Goal: Find specific page/section: Find specific page/section

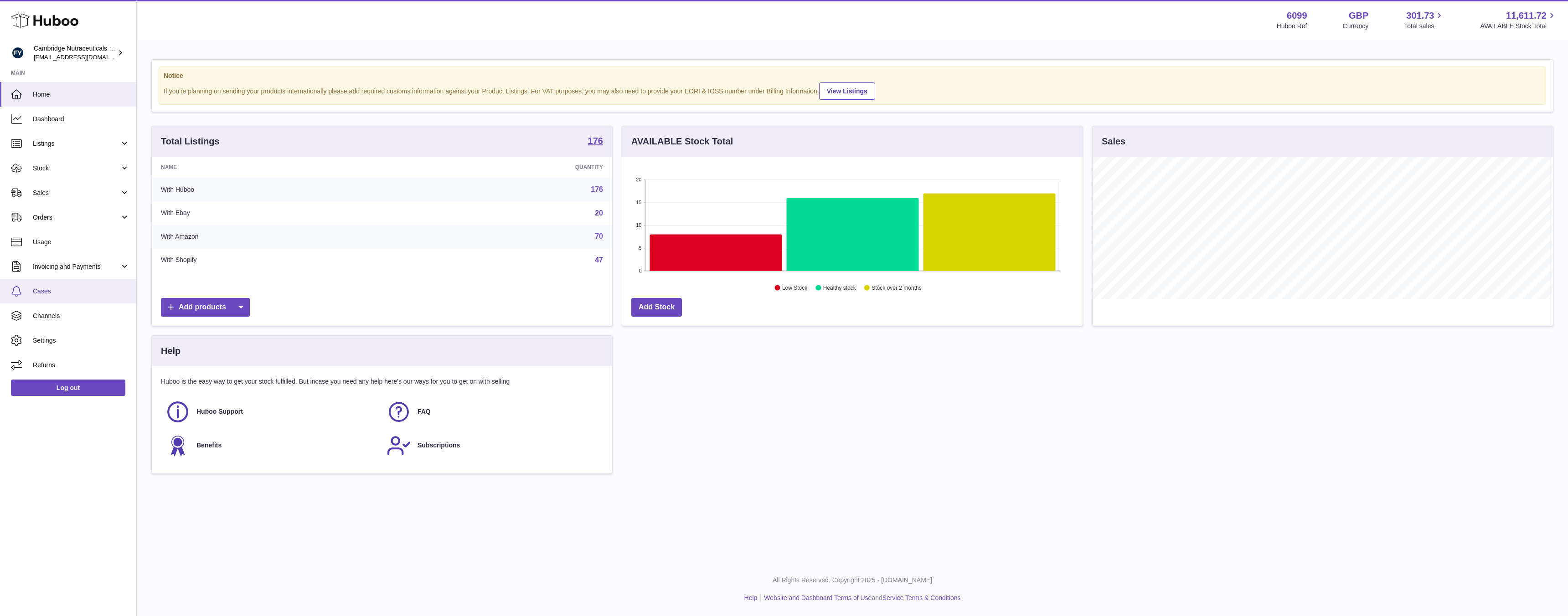
click at [53, 293] on span "Cases" at bounding box center [81, 292] width 97 height 9
click at [68, 387] on link "Log out" at bounding box center [68, 388] width 114 height 16
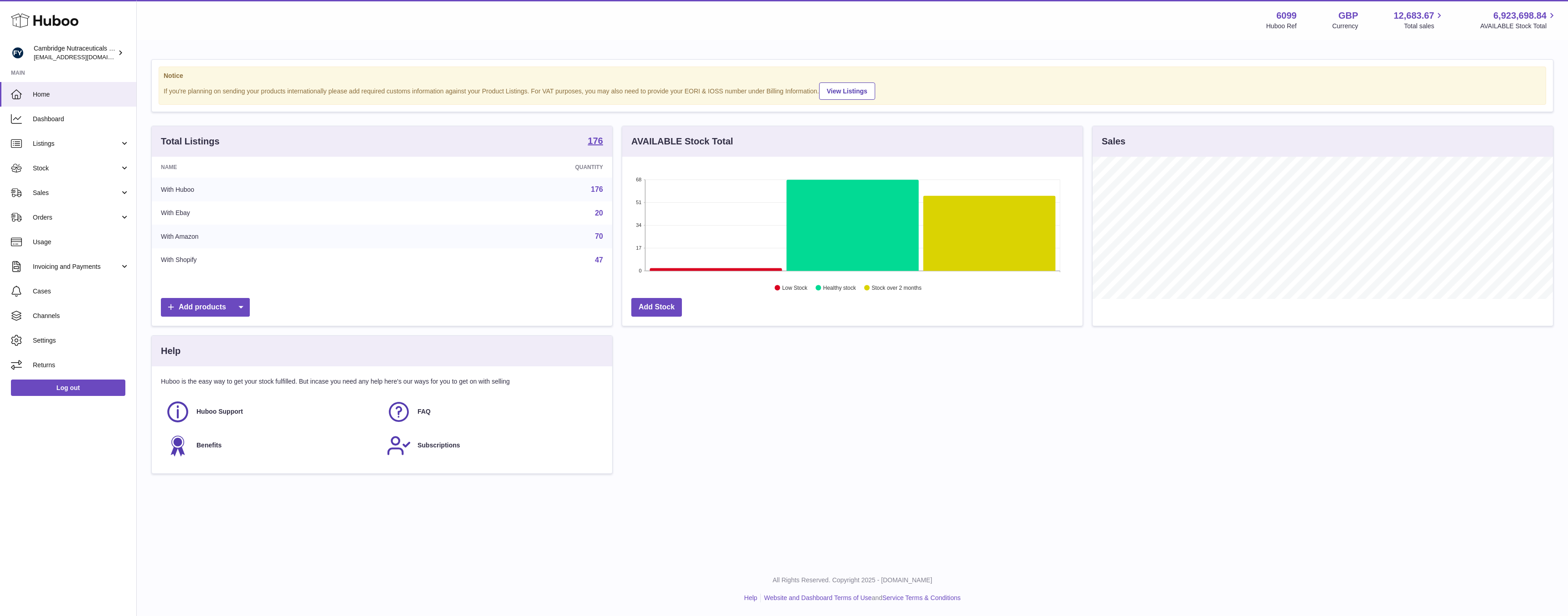
scroll to position [142, 460]
click at [41, 288] on span "Cases" at bounding box center [81, 292] width 97 height 9
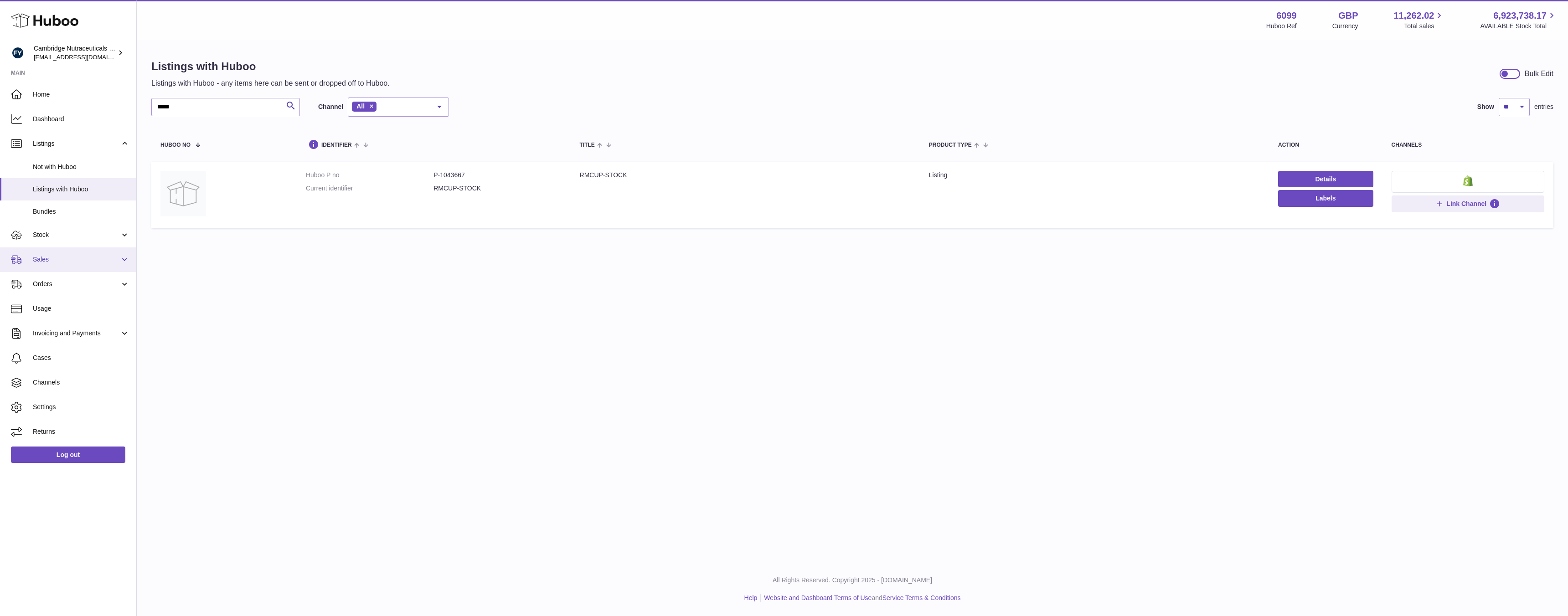
click at [83, 264] on link "Sales" at bounding box center [68, 260] width 136 height 24
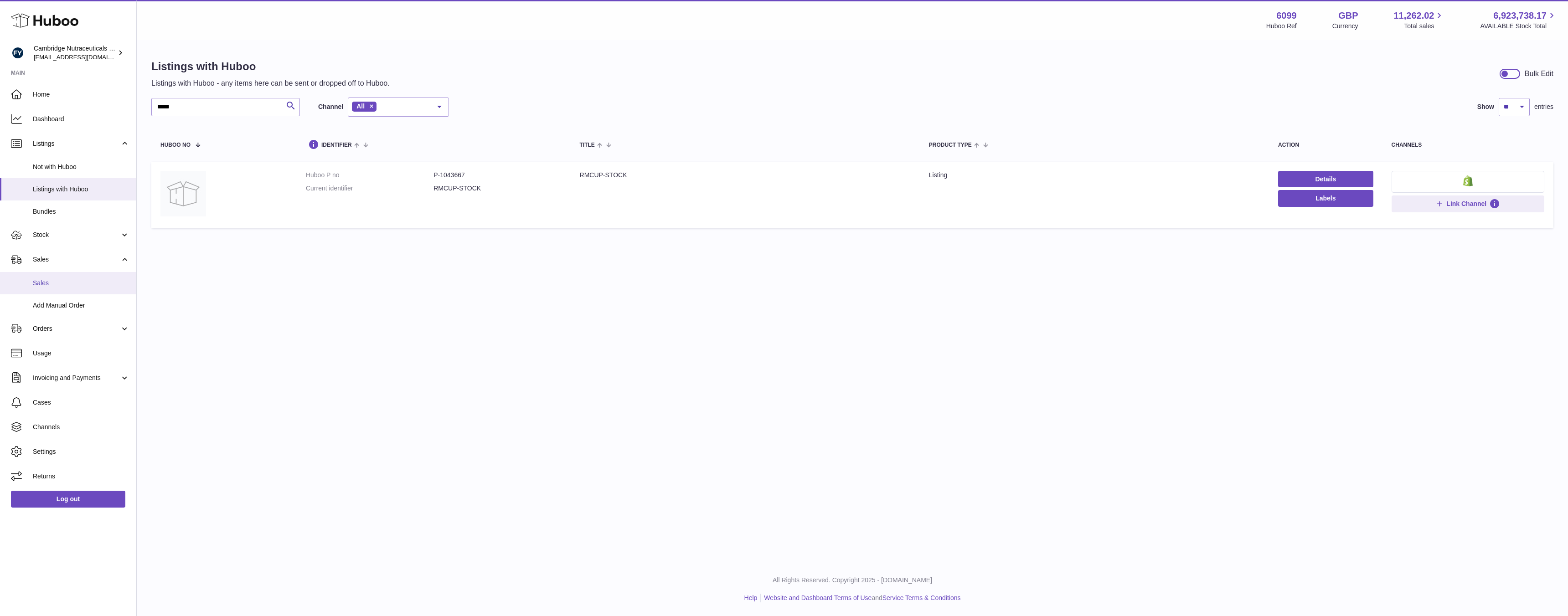
click at [66, 287] on span "Sales" at bounding box center [81, 283] width 97 height 9
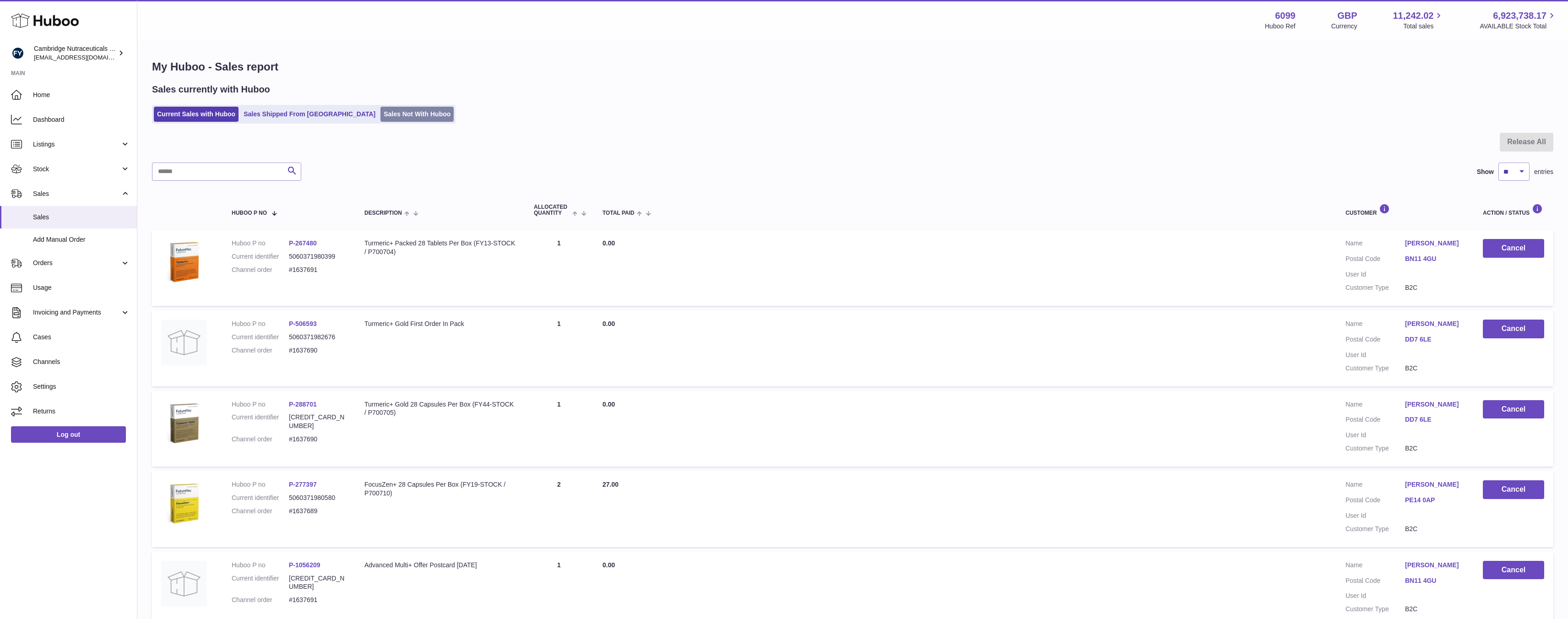
click at [380, 117] on link "Sales Not With Huboo" at bounding box center [417, 114] width 73 height 15
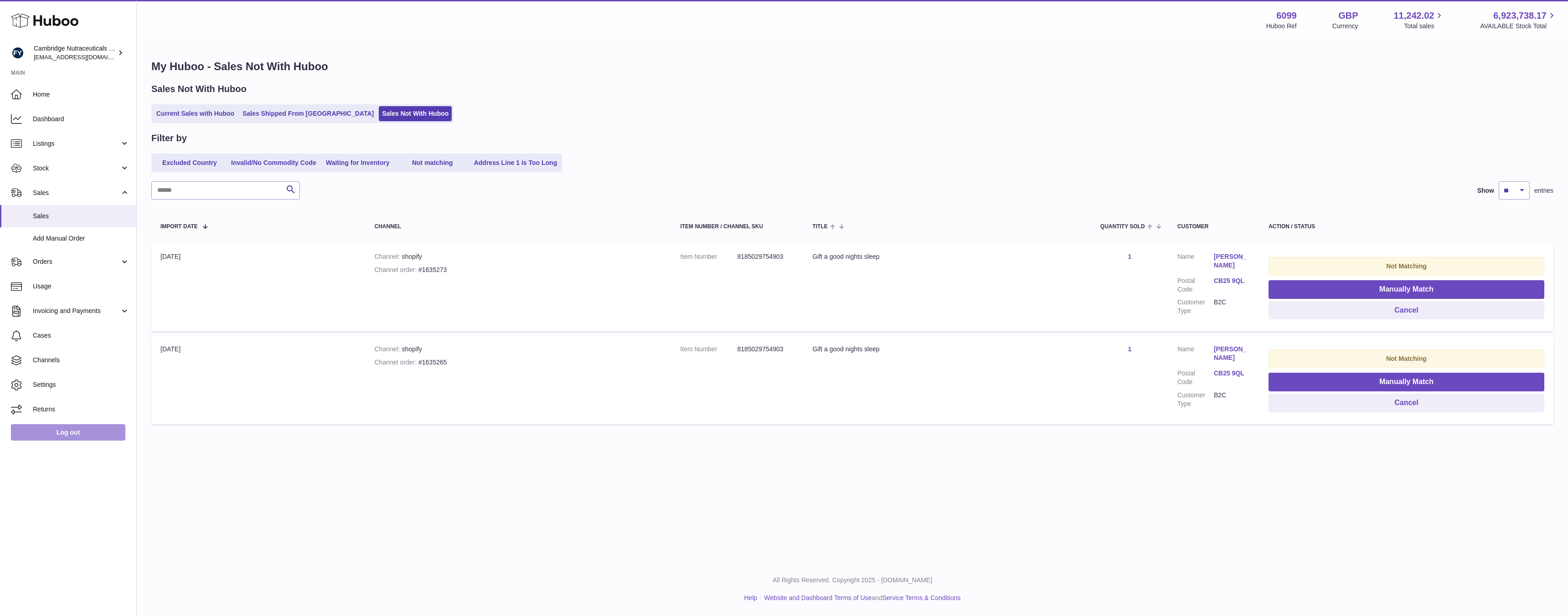
click at [54, 433] on link "Log out" at bounding box center [68, 432] width 114 height 16
